Goal: Task Accomplishment & Management: Use online tool/utility

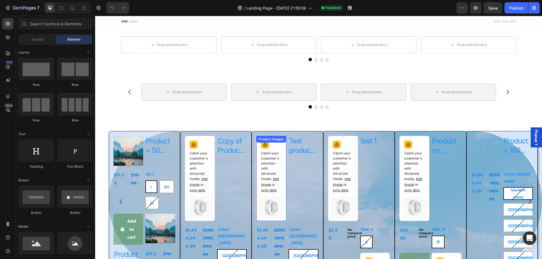
radio input "false"
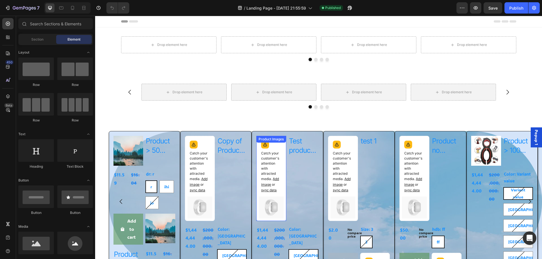
radio input "false"
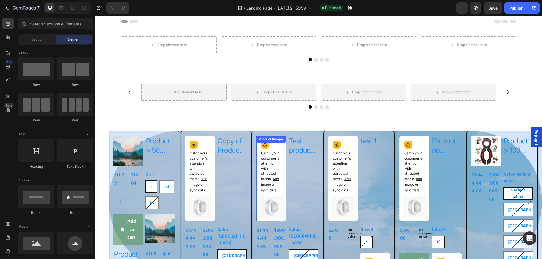
radio input "false"
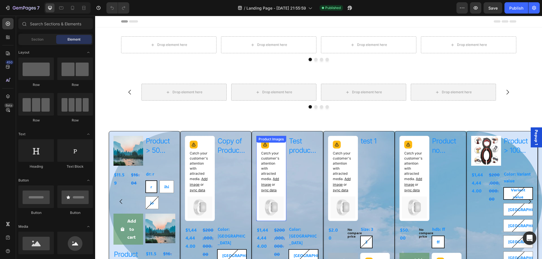
radio input "false"
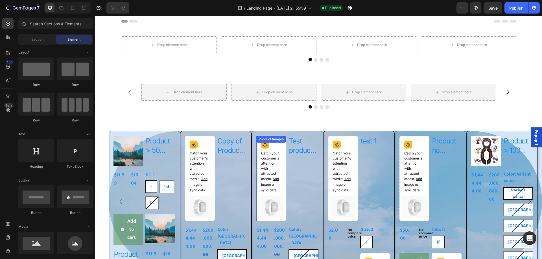
radio input "false"
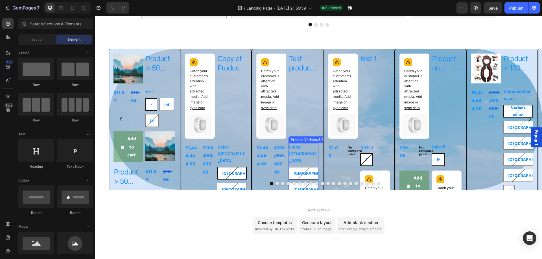
scroll to position [103, 0]
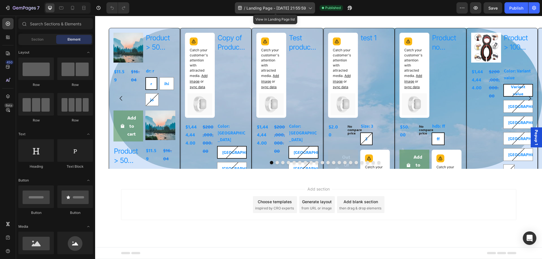
click at [258, 7] on span "Landing Page - [DATE] 21:55:59" at bounding box center [276, 8] width 60 height 6
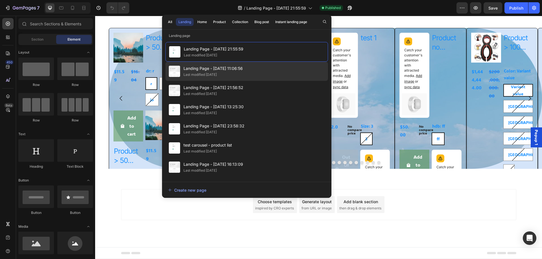
click at [198, 69] on span "Landing Page - [DATE] 11:06:56" at bounding box center [212, 68] width 59 height 7
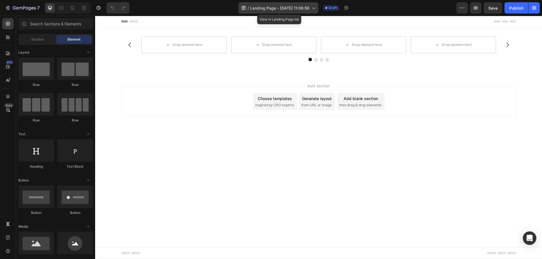
click at [279, 10] on span "Landing Page - [DATE] 11:06:56" at bounding box center [279, 8] width 59 height 6
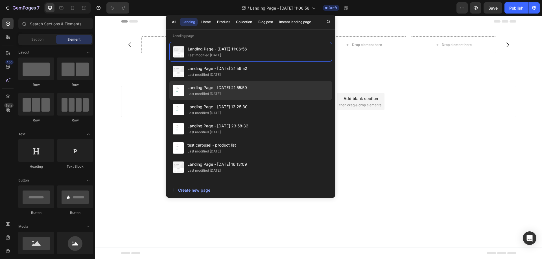
click at [247, 93] on div "Last modified [DATE]" at bounding box center [217, 94] width 60 height 6
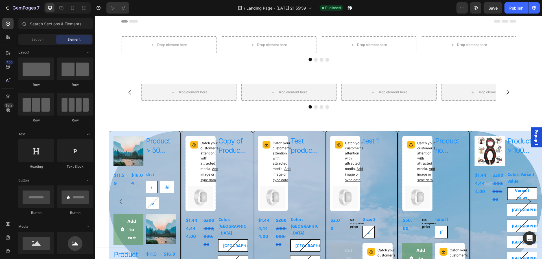
radio input "false"
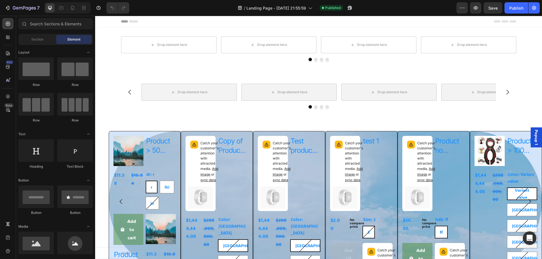
radio input "false"
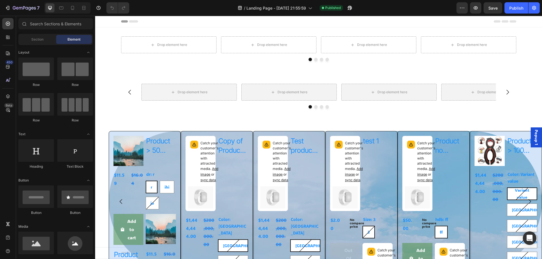
radio input "false"
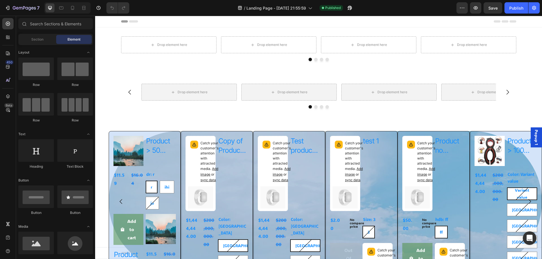
radio input "false"
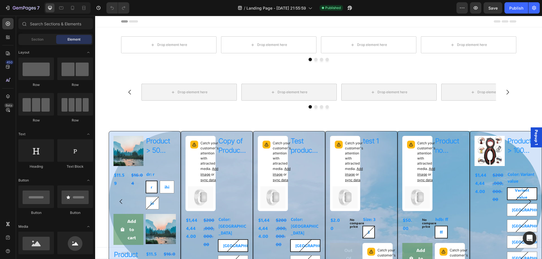
radio input "false"
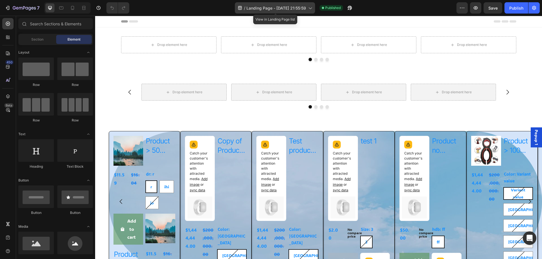
click at [248, 11] on div "/ Landing Page - Aug 21, 21:55:59" at bounding box center [275, 7] width 80 height 11
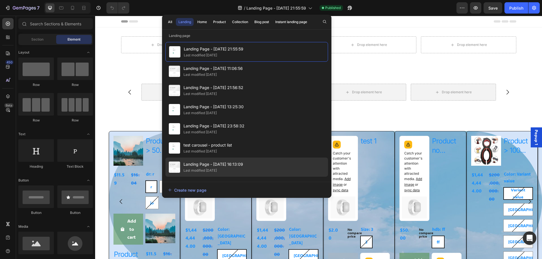
click at [217, 170] on div "Last modified [DATE]" at bounding box center [199, 171] width 33 height 6
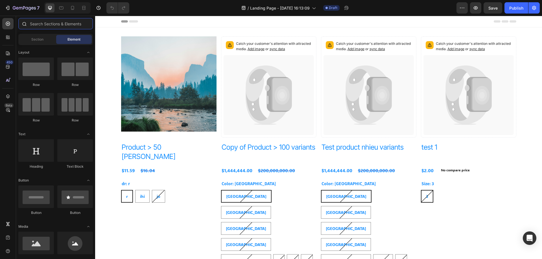
click at [66, 23] on input "text" at bounding box center [55, 23] width 74 height 11
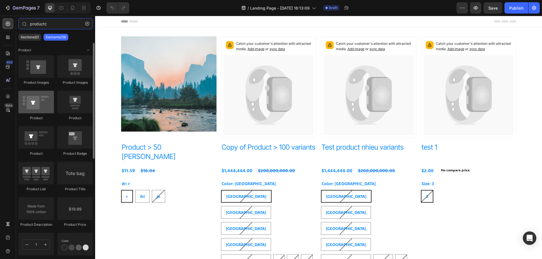
type input "productc"
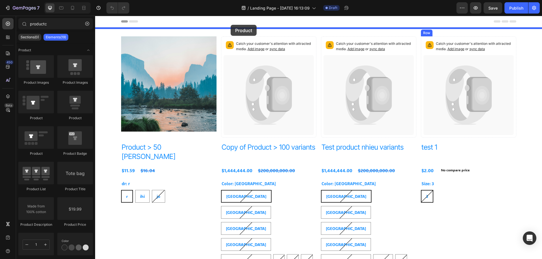
drag, startPoint x: 137, startPoint y: 119, endPoint x: 231, endPoint y: 24, distance: 133.3
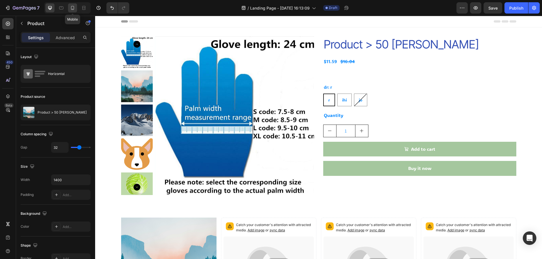
click at [73, 6] on icon at bounding box center [72, 8] width 3 height 4
type input "16"
type input "100%"
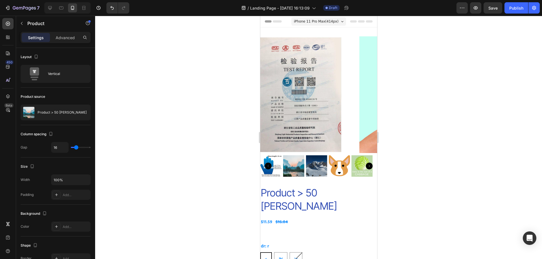
scroll to position [1, 0]
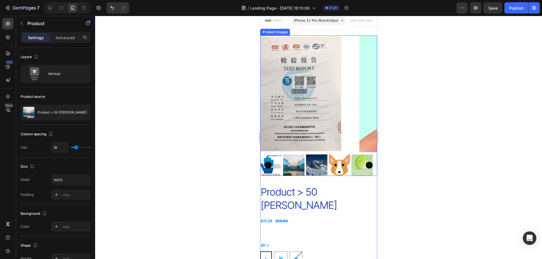
click at [476, 86] on img at bounding box center [534, 94] width 117 height 117
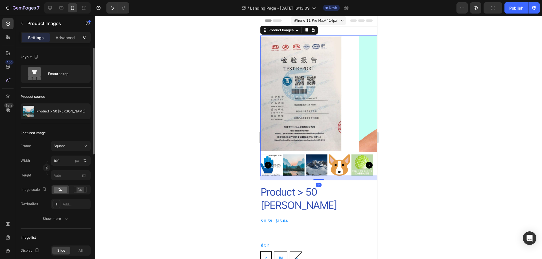
click at [58, 213] on div "Frame Square Width 100 px % Height px Image scale Navigation Add... Show more" at bounding box center [56, 182] width 70 height 83
click at [57, 219] on div "Show more" at bounding box center [56, 219] width 26 height 6
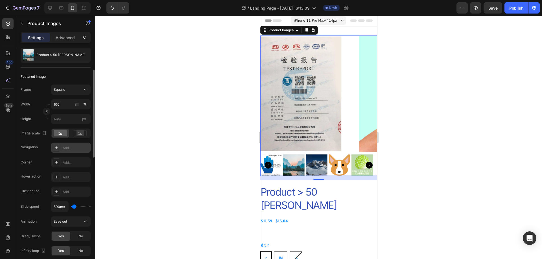
click at [67, 147] on div "Add..." at bounding box center [76, 148] width 27 height 5
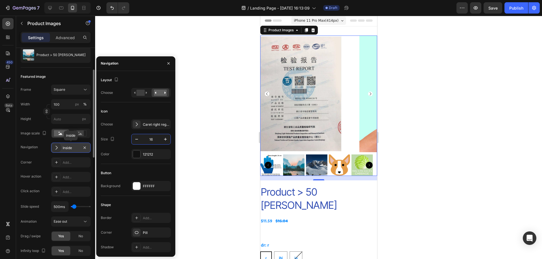
click at [156, 140] on input "16" at bounding box center [151, 139] width 19 height 10
type input "40"
click at [123, 139] on div "Size 40" at bounding box center [136, 139] width 70 height 11
click at [142, 186] on div "FFFFFF" at bounding box center [151, 186] width 40 height 10
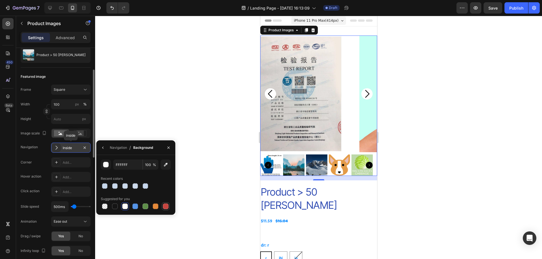
click at [164, 205] on div at bounding box center [166, 207] width 6 height 6
type input "C5453F"
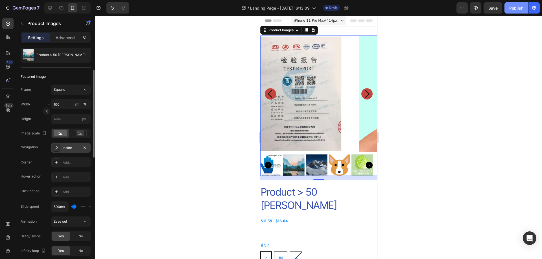
click at [512, 8] on div "Publish" at bounding box center [516, 8] width 14 height 6
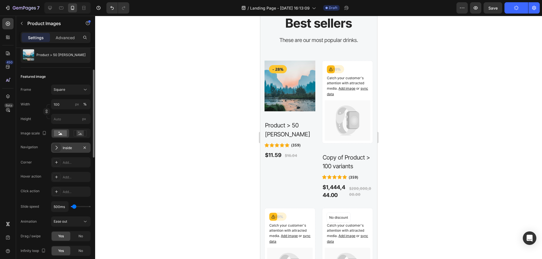
scroll to position [2089, 0]
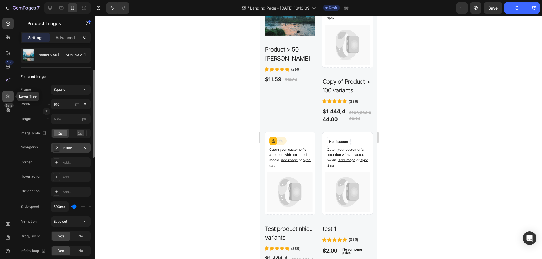
click at [10, 96] on icon at bounding box center [8, 97] width 6 height 6
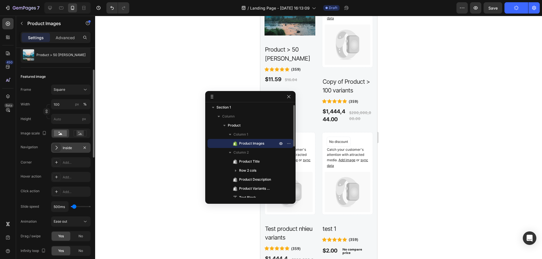
scroll to position [0, 0]
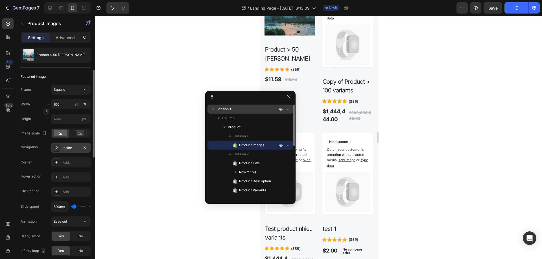
click at [214, 108] on icon "button" at bounding box center [213, 109] width 6 height 6
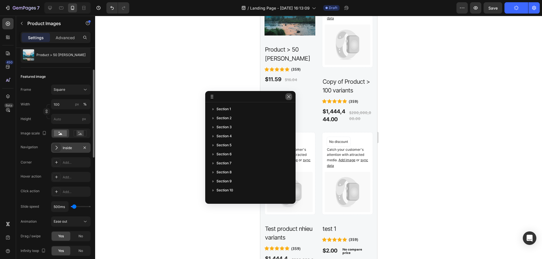
click at [289, 96] on icon "button" at bounding box center [288, 96] width 3 height 3
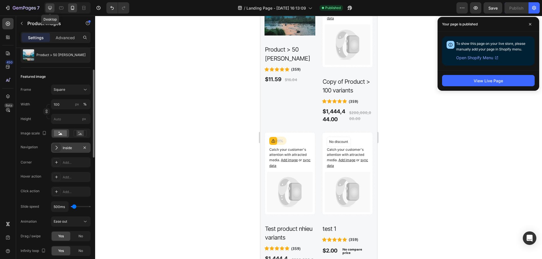
click at [49, 9] on icon at bounding box center [50, 8] width 6 height 6
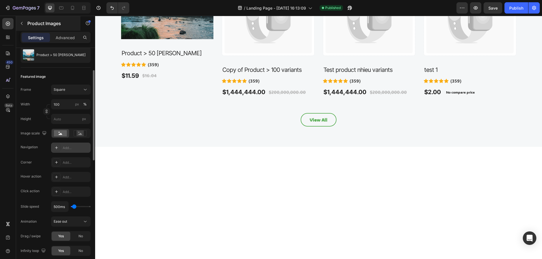
scroll to position [1905, 0]
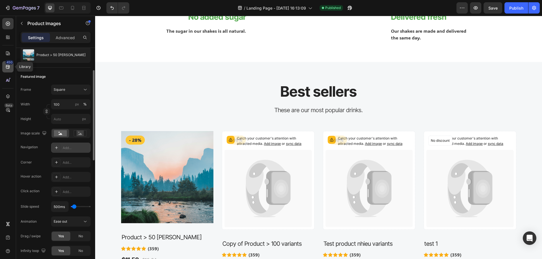
click at [8, 69] on icon at bounding box center [8, 67] width 6 height 6
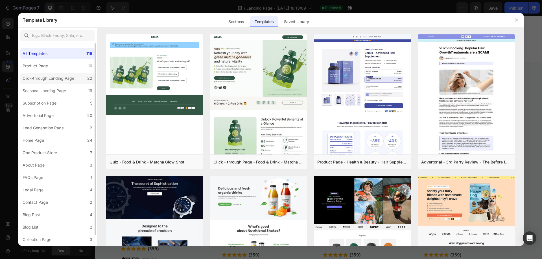
click at [56, 75] on div "Click-through Landing Page" at bounding box center [49, 78] width 52 height 7
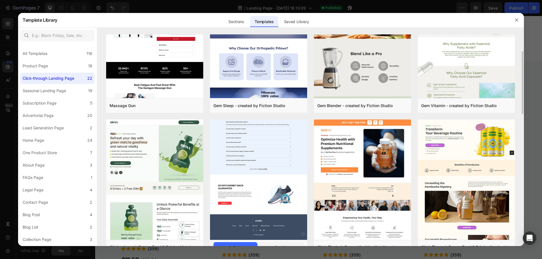
scroll to position [113, 0]
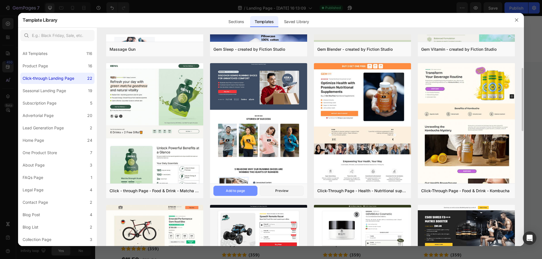
click at [240, 188] on div "Add to page" at bounding box center [235, 190] width 19 height 5
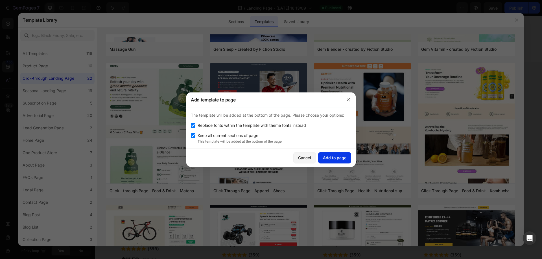
click at [332, 160] on div "Add to page" at bounding box center [334, 158] width 23 height 6
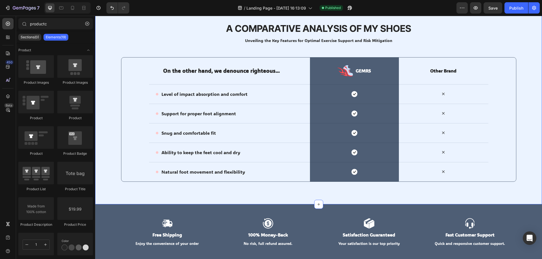
scroll to position [4259, 0]
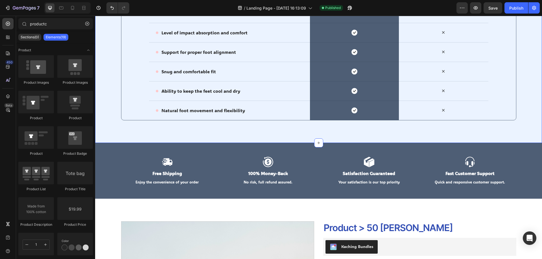
click at [109, 92] on div "A Comparative Analysis of My Shoes Heading Unveiling the Key Features for Optim…" at bounding box center [318, 40] width 435 height 160
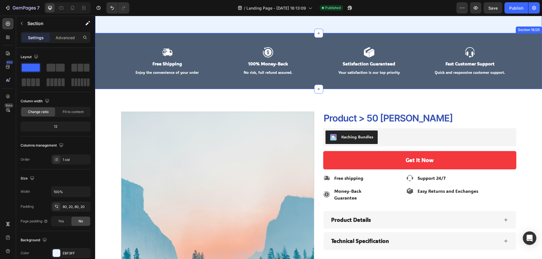
scroll to position [4400, 0]
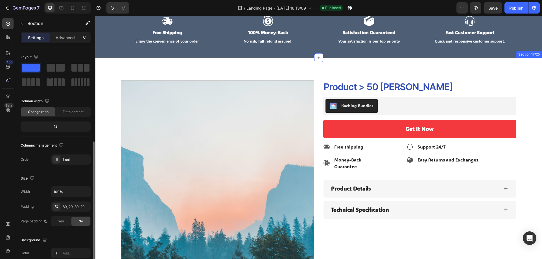
click at [106, 71] on div "Product Images Product > 50 [PERSON_NAME] Product Title Kaching Bundles Kaching…" at bounding box center [318, 225] width 447 height 334
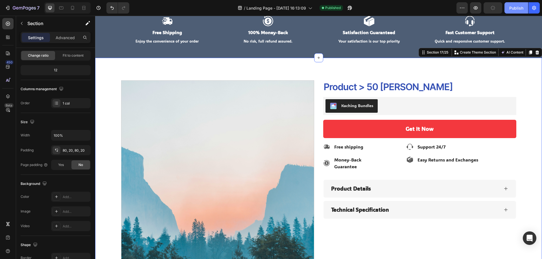
click at [520, 8] on div "Publish" at bounding box center [516, 8] width 14 height 6
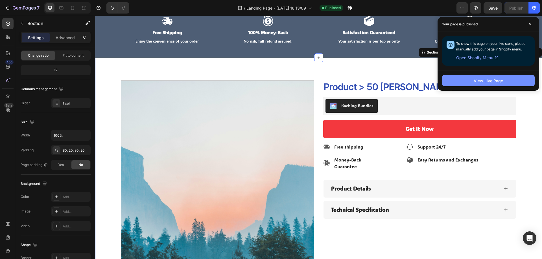
click at [508, 83] on button "View Live Page" at bounding box center [488, 80] width 93 height 11
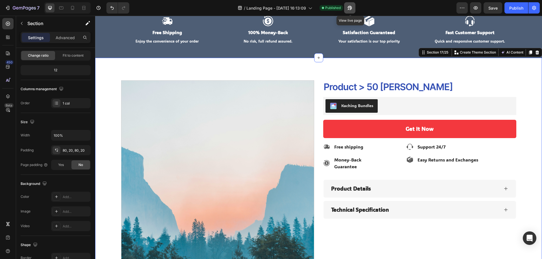
click at [349, 8] on icon "button" at bounding box center [350, 8] width 6 height 6
